Goal: Find contact information: Find contact information

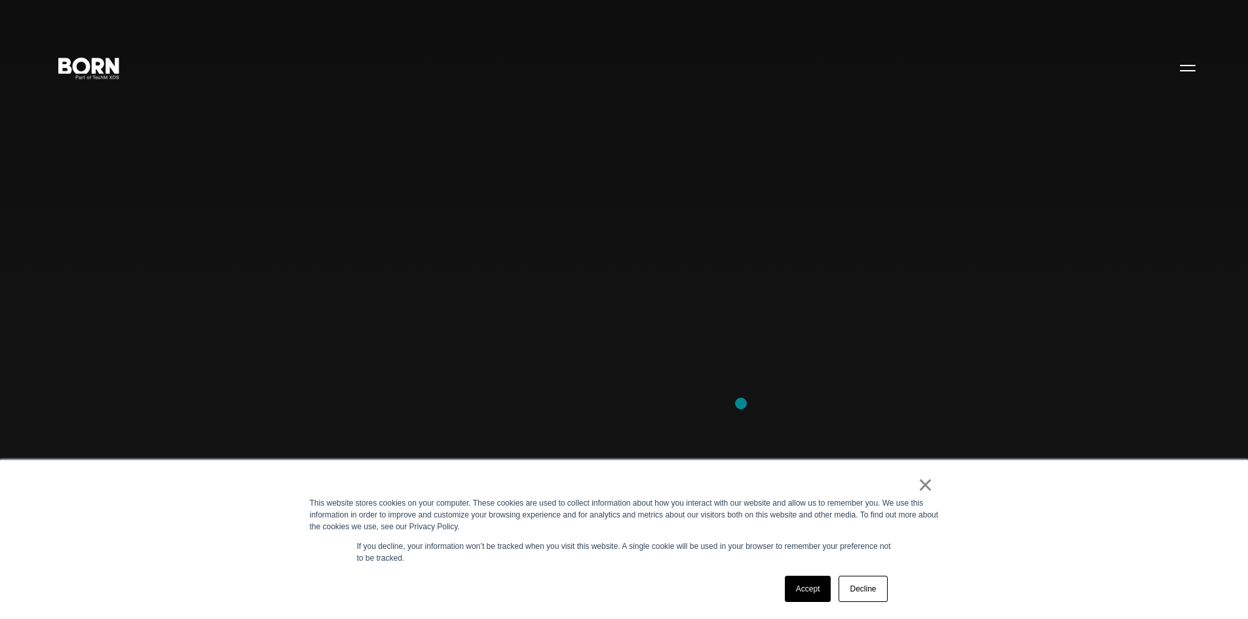
scroll to position [1855, 0]
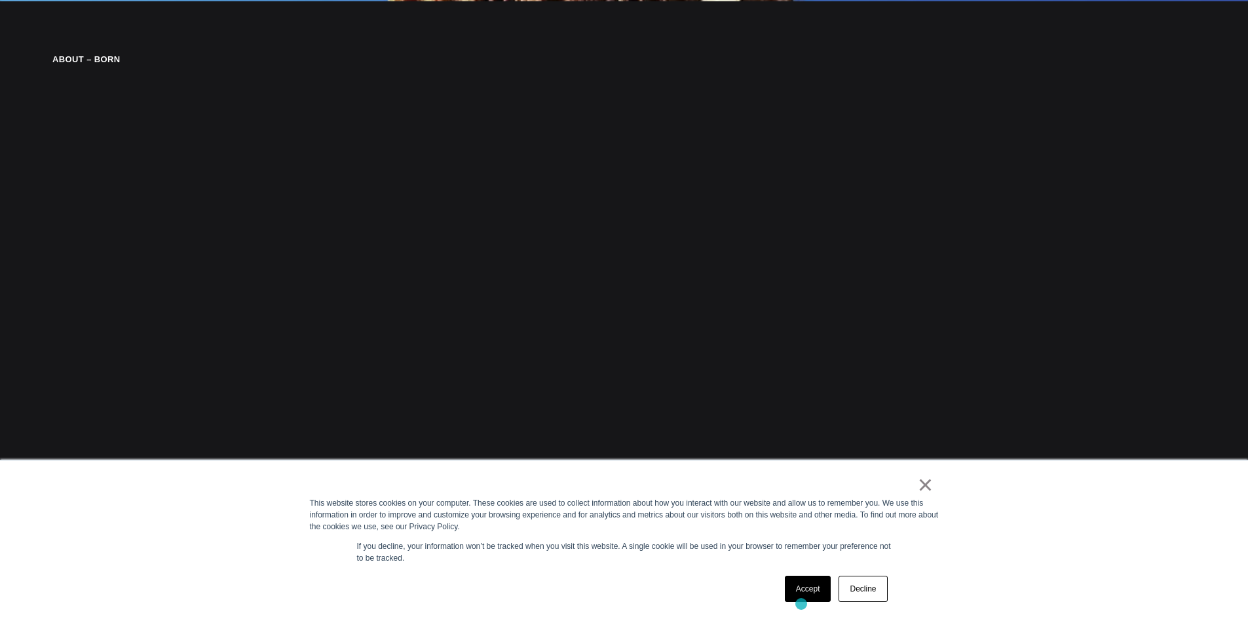
click at [801, 605] on div "Accept Decline" at bounding box center [836, 589] width 111 height 34
click at [810, 593] on link "Accept" at bounding box center [808, 589] width 46 height 26
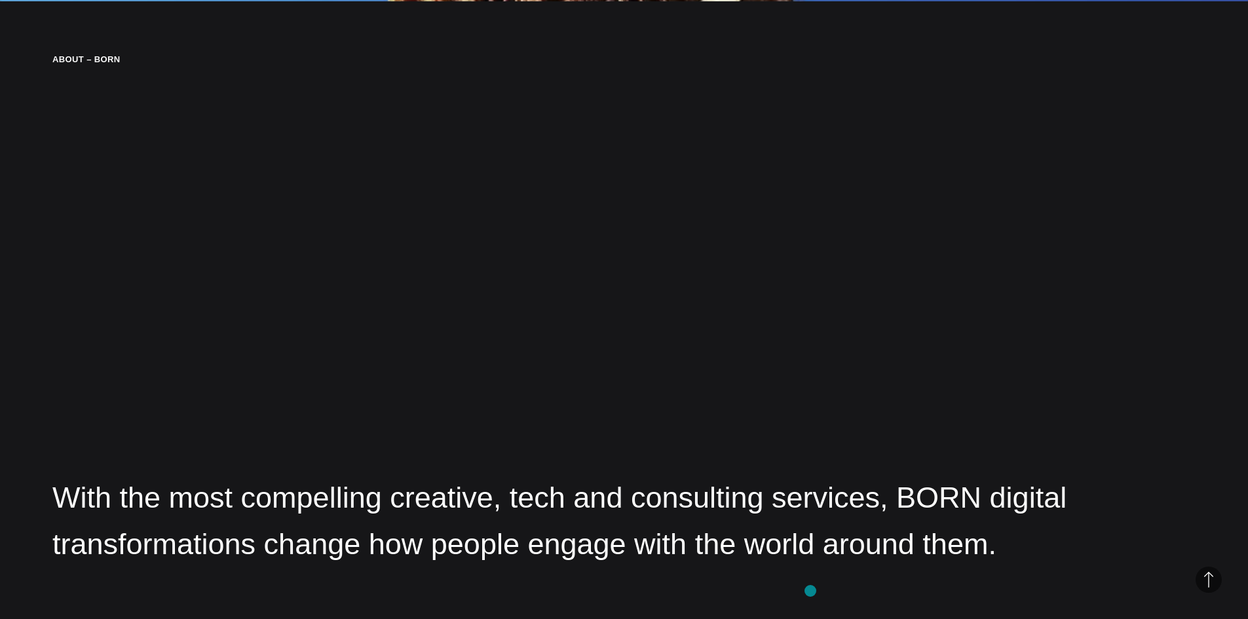
click at [810, 591] on div "About – BORN With the most compelling creative, tech and consulting services, B…" at bounding box center [624, 310] width 1248 height 619
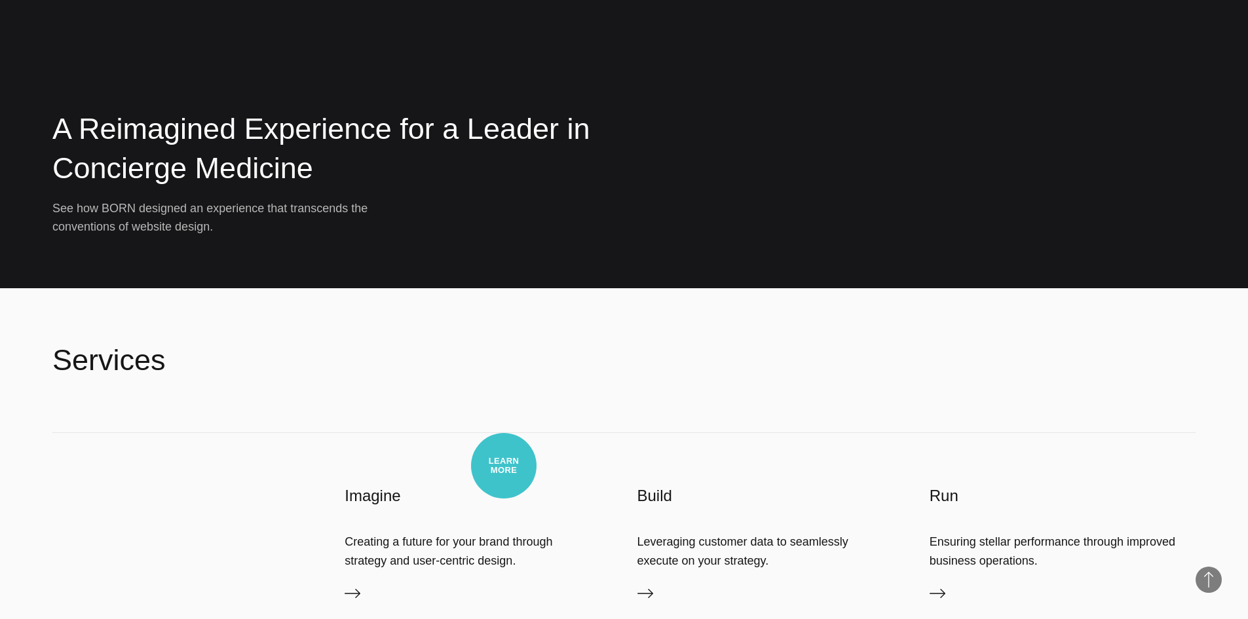
scroll to position [4241, 0]
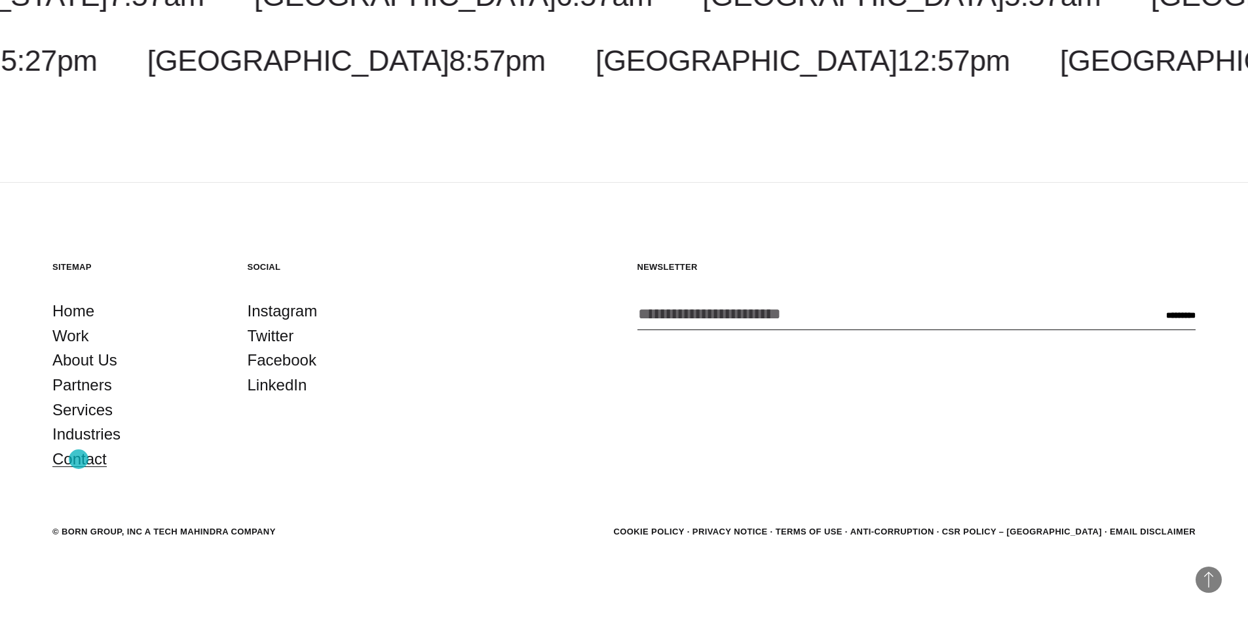
click at [79, 459] on link "Contact" at bounding box center [79, 459] width 54 height 25
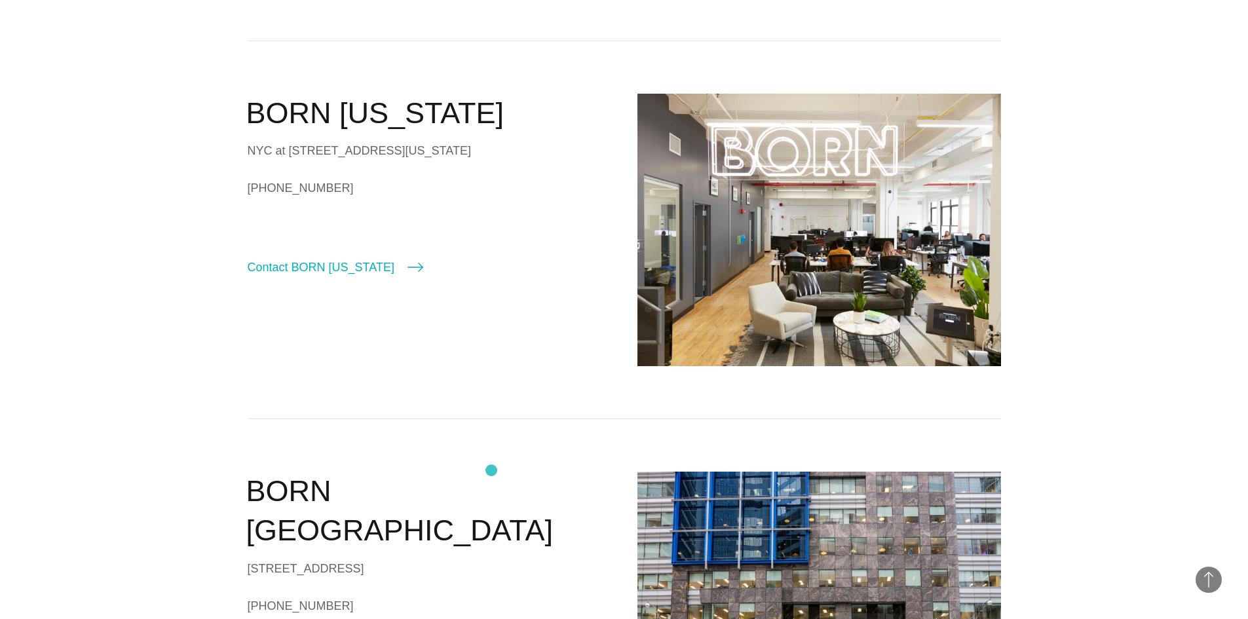
scroll to position [742, 0]
